Goal: Task Accomplishment & Management: Use online tool/utility

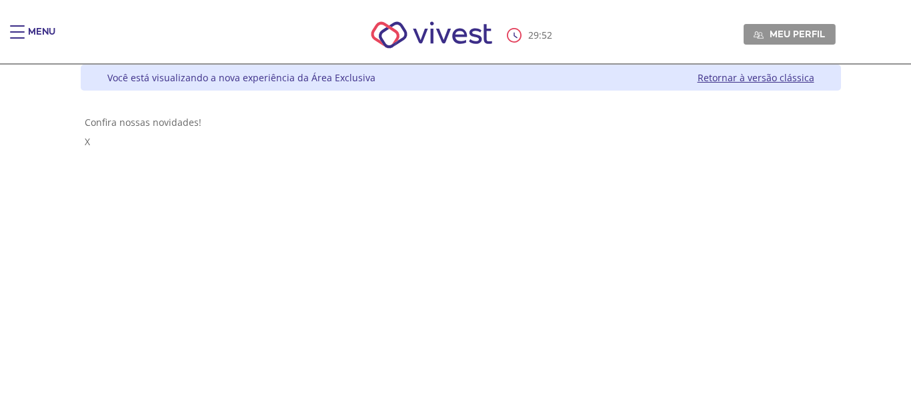
click at [18, 35] on div "Main header" at bounding box center [17, 38] width 15 height 27
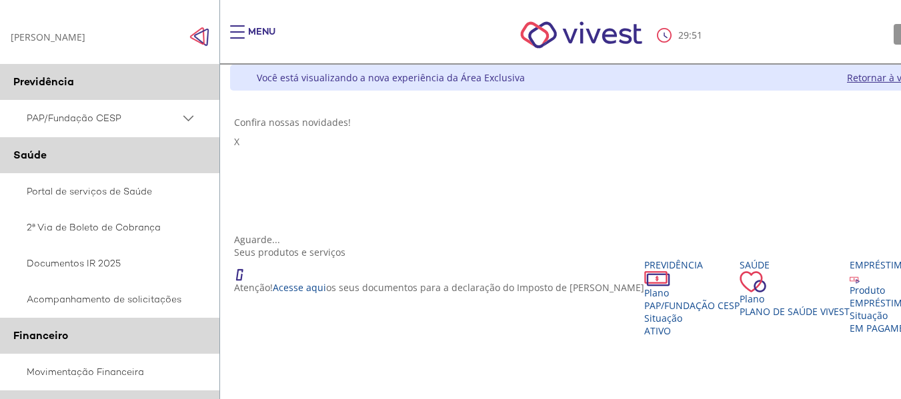
scroll to position [267, 0]
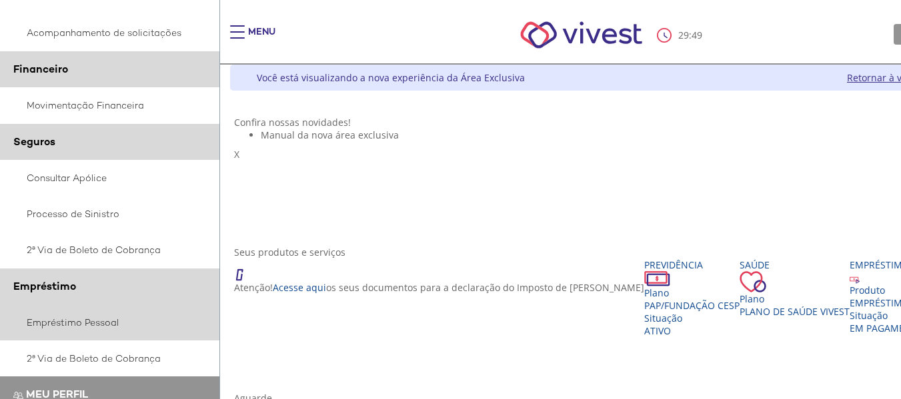
click at [89, 328] on link "Empréstimo Pessoal" at bounding box center [110, 323] width 220 height 36
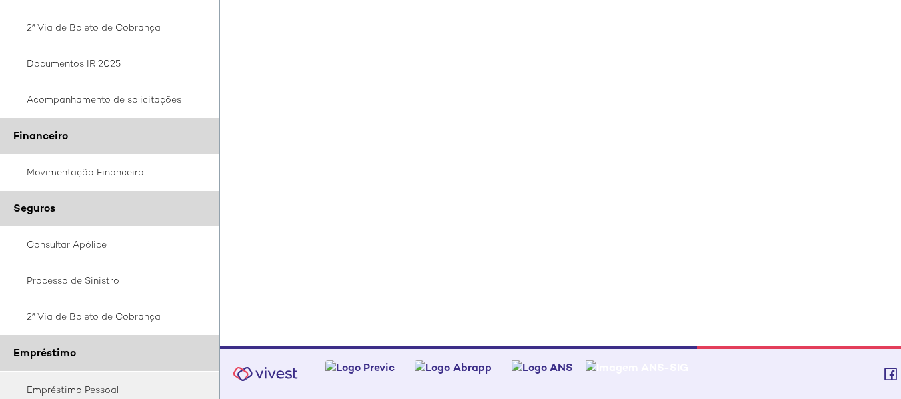
scroll to position [353, 0]
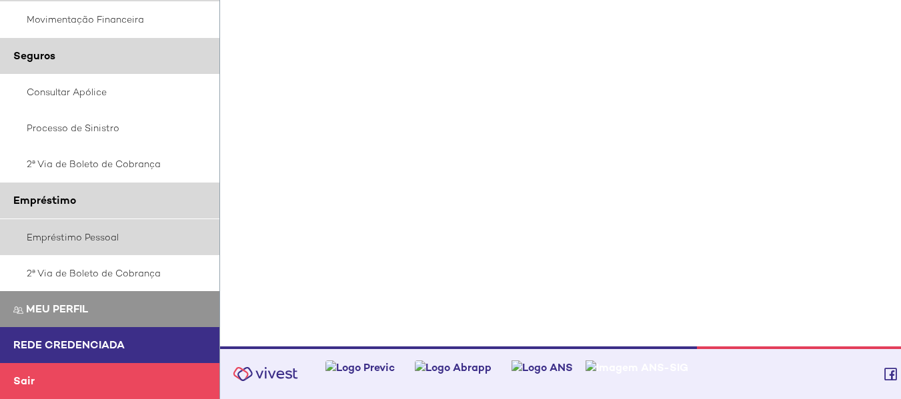
click at [54, 235] on link "Empréstimo Pessoal" at bounding box center [110, 237] width 220 height 36
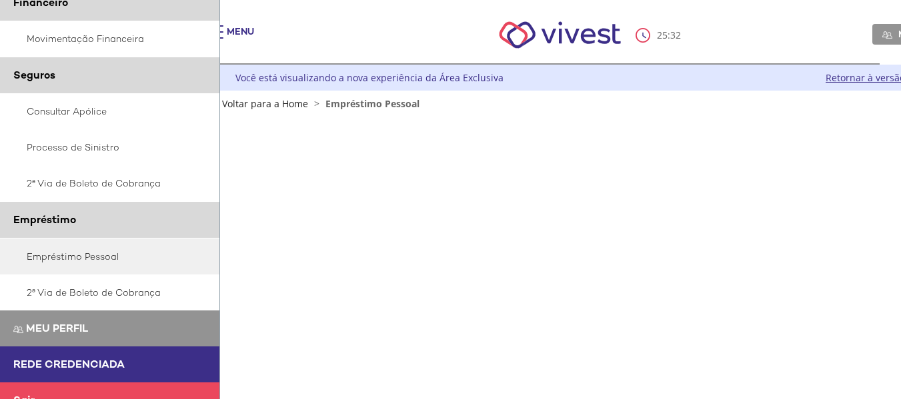
scroll to position [85, 21]
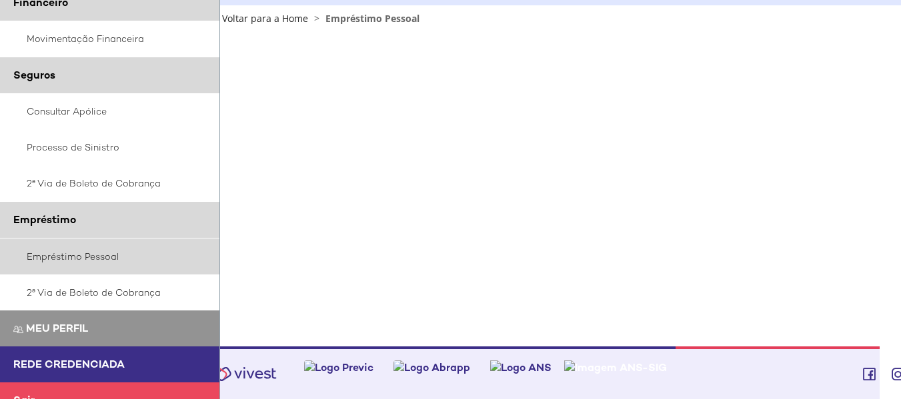
click at [87, 257] on link "Empréstimo Pessoal" at bounding box center [110, 257] width 220 height 36
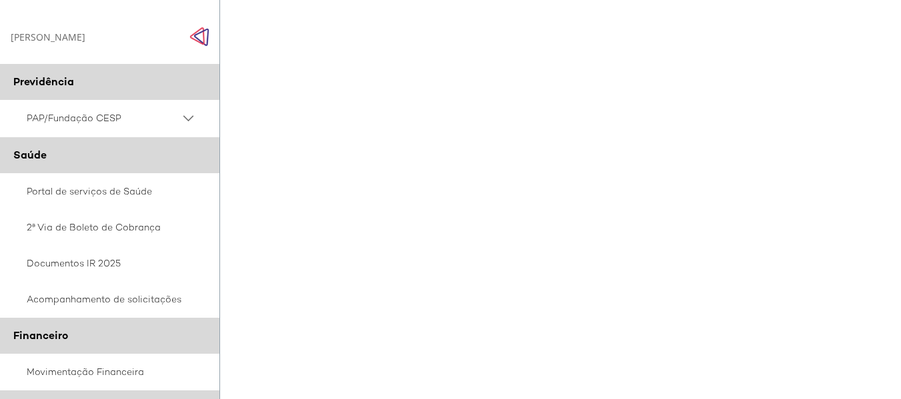
scroll to position [0, 21]
